Goal: Task Accomplishment & Management: Use online tool/utility

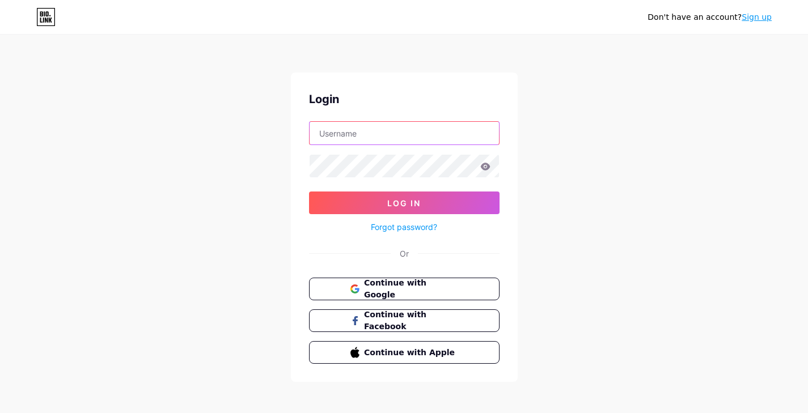
type input "[EMAIL_ADDRESS][DOMAIN_NAME]"
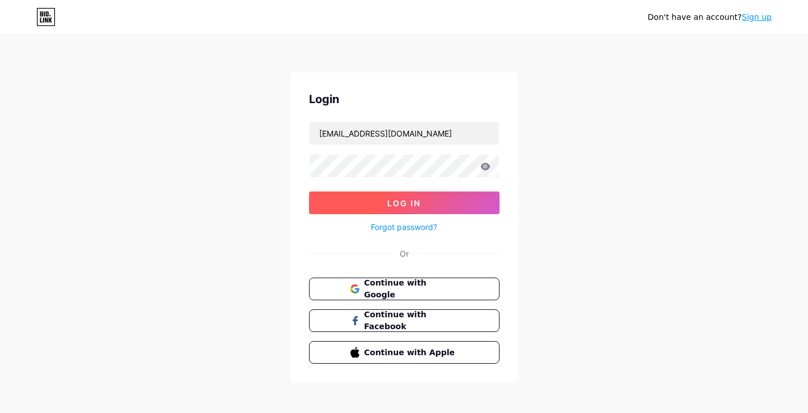
click at [381, 205] on button "Log In" at bounding box center [404, 203] width 190 height 23
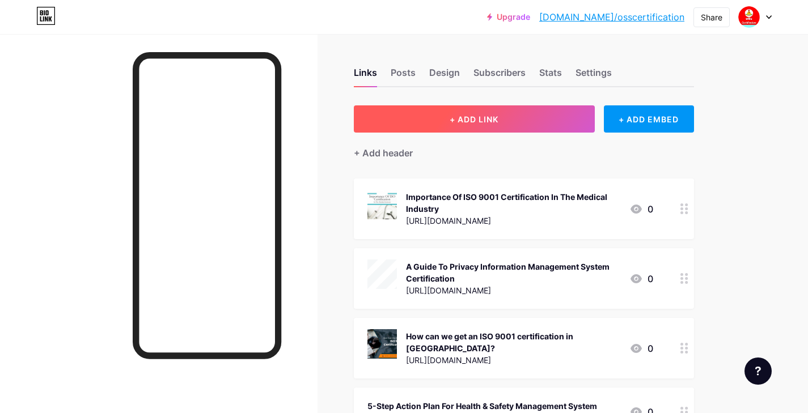
click at [433, 112] on button "+ ADD LINK" at bounding box center [474, 118] width 241 height 27
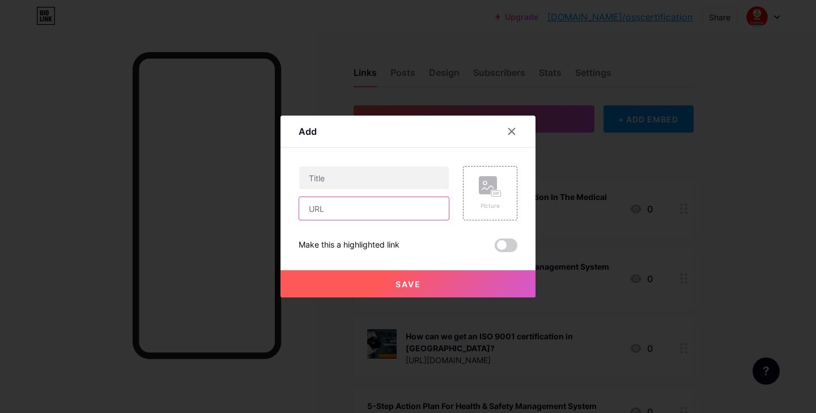
click at [346, 205] on input "text" at bounding box center [374, 208] width 150 height 23
paste input "[URL][DOMAIN_NAME]"
type input "[URL][DOMAIN_NAME]"
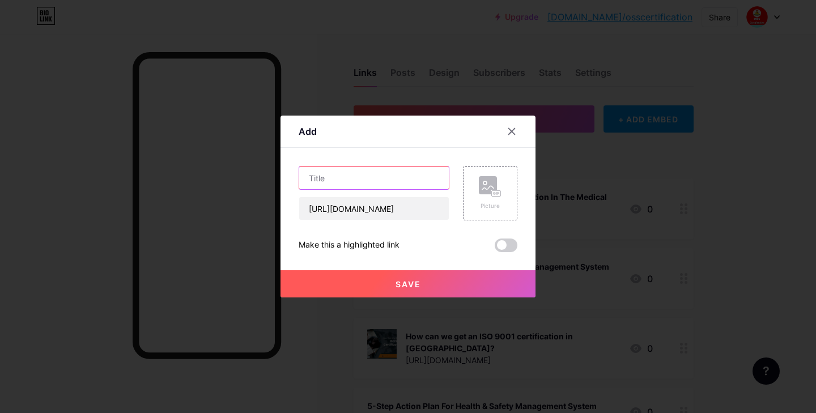
scroll to position [0, 0]
click at [345, 182] on input "text" at bounding box center [374, 178] width 150 height 23
paste input "Common ISO Certification Mistakes and How to Avoid Them"
type input "Common ISO Certification Mistakes and How to Avoid Them"
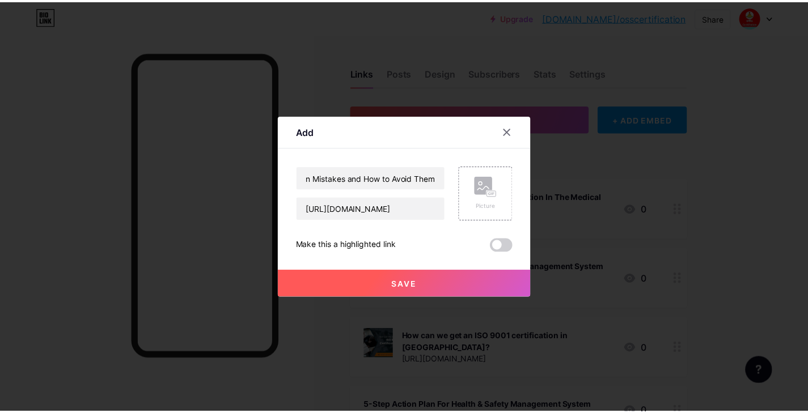
scroll to position [0, 0]
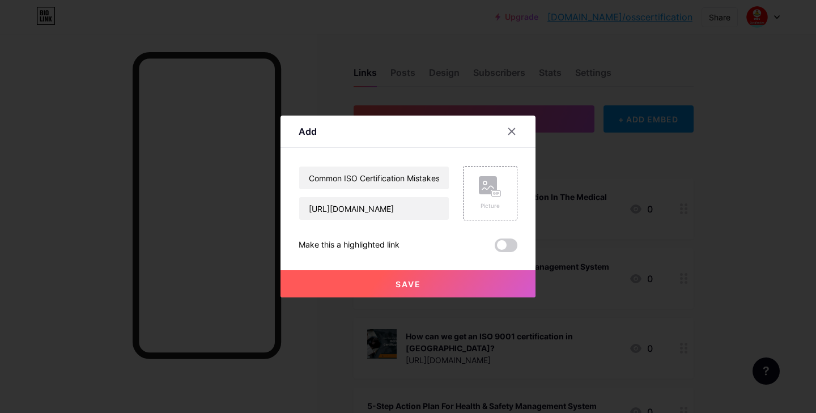
click at [445, 251] on div "Make this a highlighted link" at bounding box center [408, 246] width 219 height 14
click at [428, 287] on button "Save" at bounding box center [408, 283] width 255 height 27
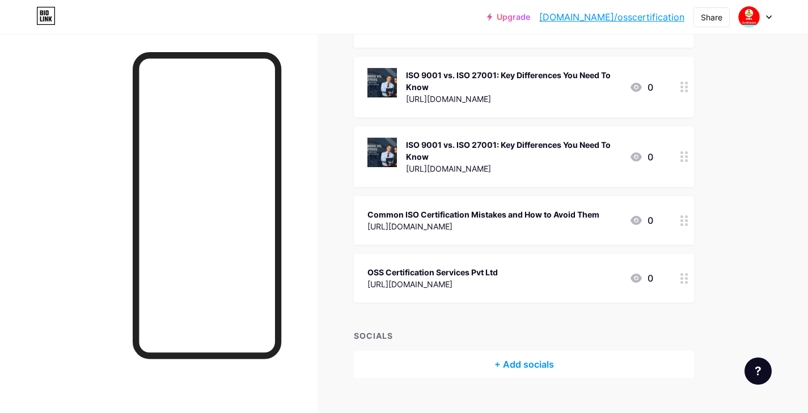
scroll to position [2442, 0]
click at [558, 197] on div "Common ISO Certification Mistakes and How to Avoid Them [URL][DOMAIN_NAME] 0" at bounding box center [524, 221] width 340 height 49
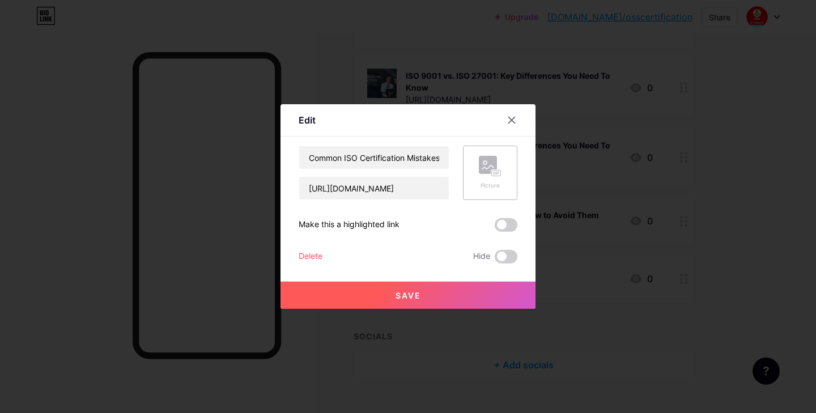
click at [498, 173] on icon at bounding box center [499, 173] width 2 height 3
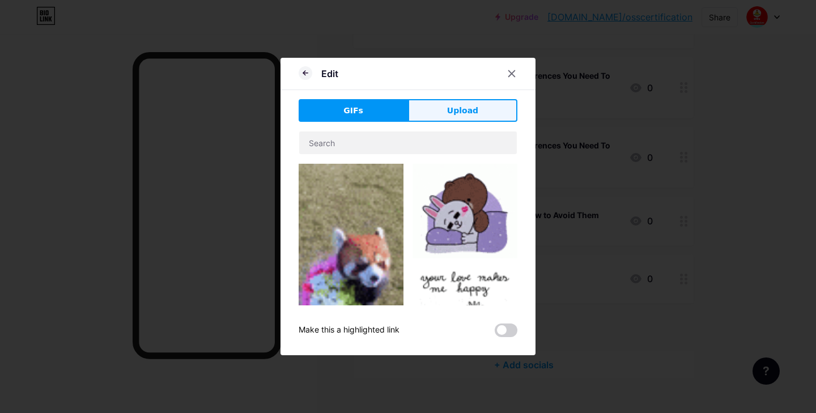
click at [485, 104] on button "Upload" at bounding box center [462, 110] width 109 height 23
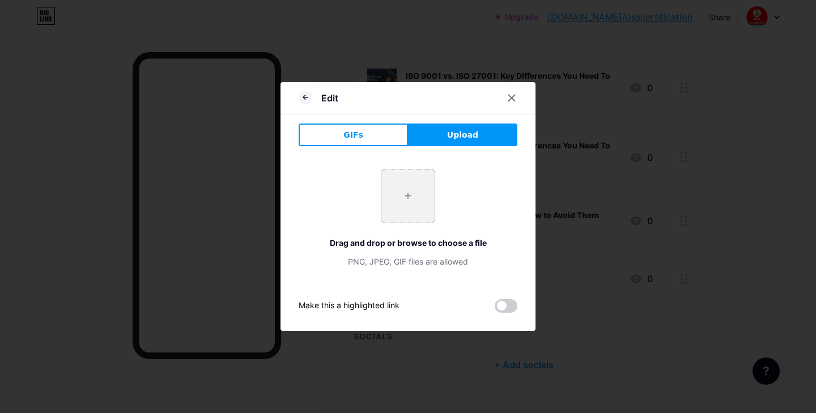
click at [424, 185] on input "file" at bounding box center [407, 195] width 53 height 53
type input "C:\fakepath\Common ISO Certification Mistakes and How to Avoid Them.jpg"
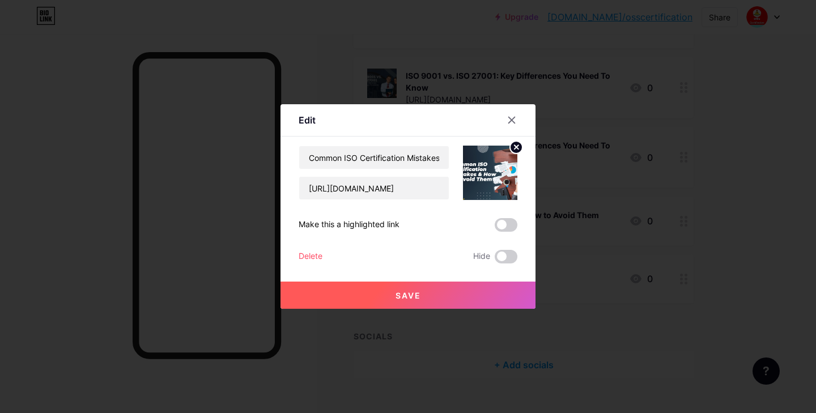
click at [430, 300] on button "Save" at bounding box center [408, 295] width 255 height 27
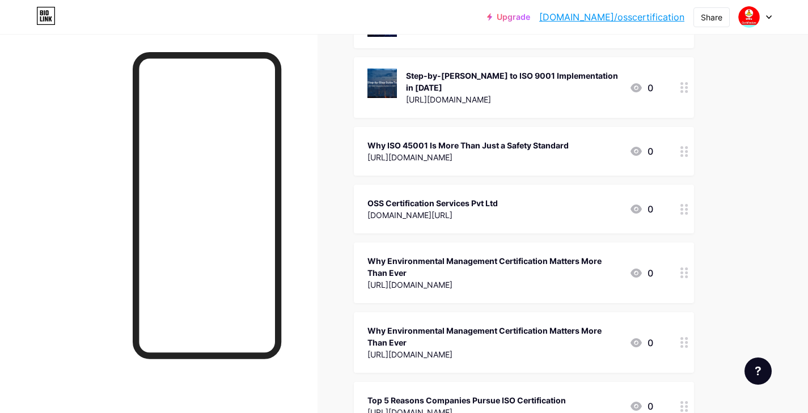
scroll to position [1326, 0]
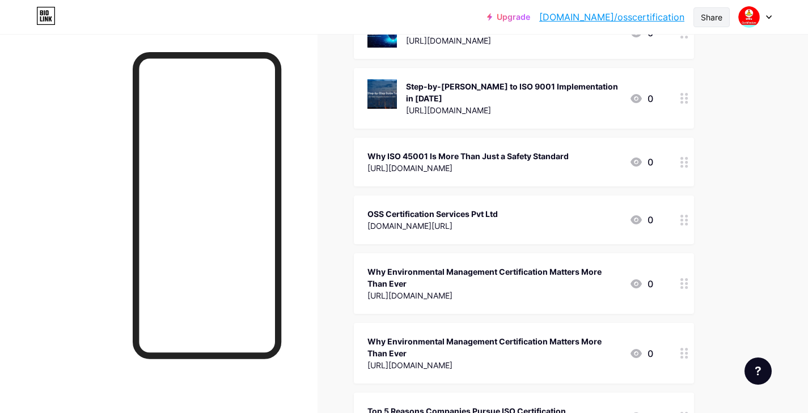
click at [704, 23] on div "Share" at bounding box center [711, 17] width 36 height 20
drag, startPoint x: 641, startPoint y: 54, endPoint x: 463, endPoint y: 6, distance: 184.5
click at [640, 54] on div "Copy link" at bounding box center [644, 58] width 169 height 27
